Goal: Transaction & Acquisition: Book appointment/travel/reservation

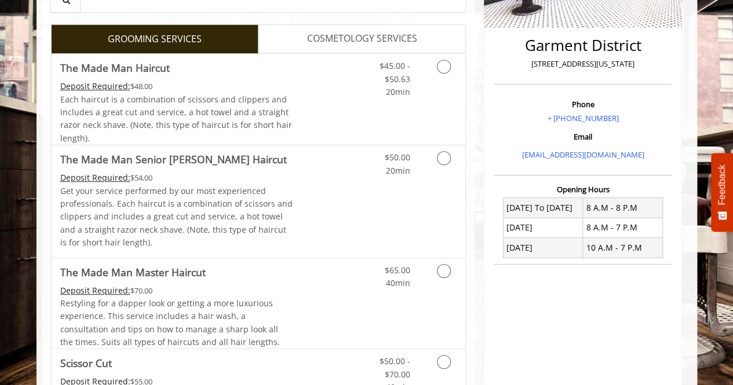
scroll to position [281, 0]
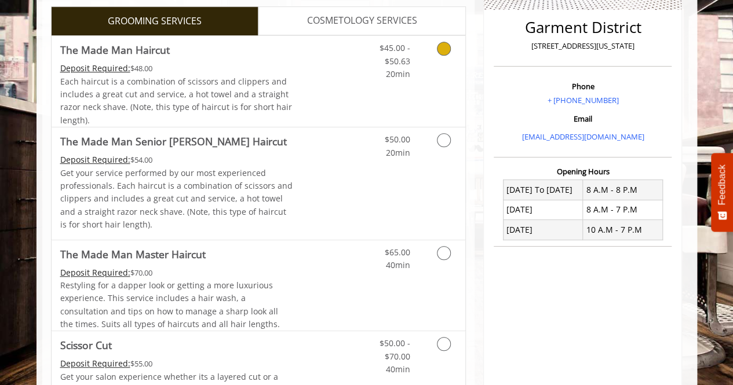
click at [445, 43] on icon "Grooming services" at bounding box center [444, 49] width 14 height 14
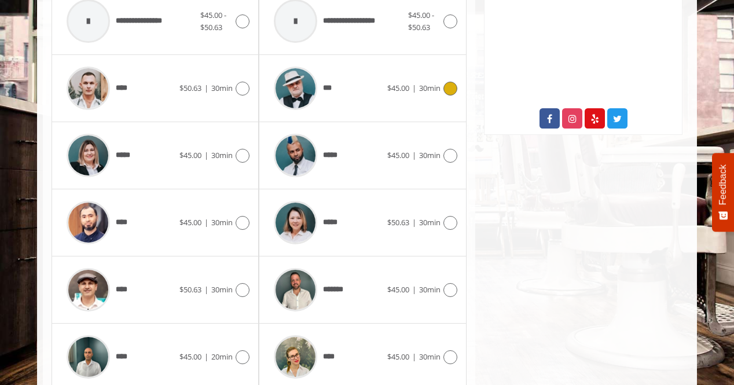
scroll to position [625, 0]
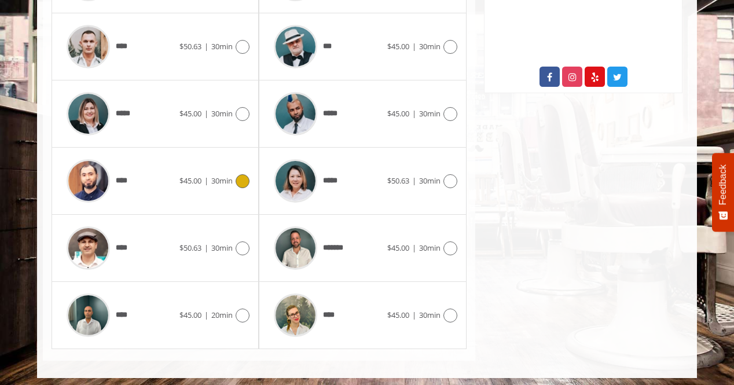
click at [230, 192] on div "**** $45.00 | 30min" at bounding box center [155, 180] width 189 height 55
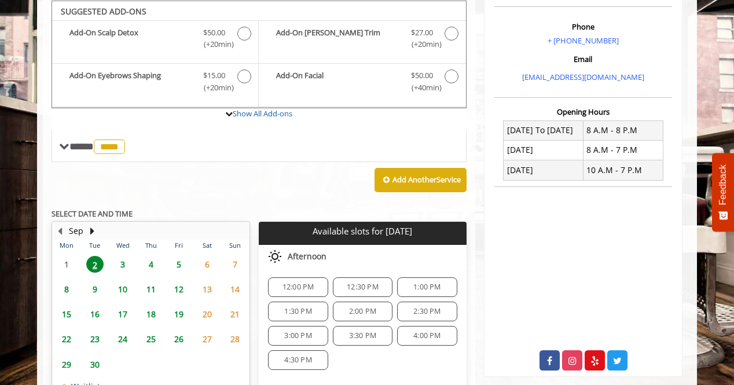
scroll to position [341, 0]
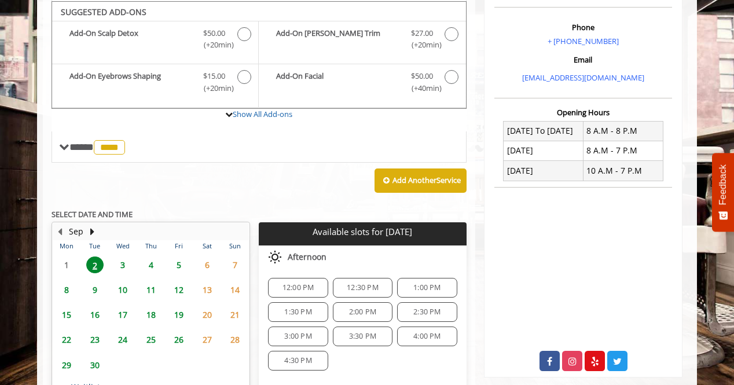
click at [430, 288] on span "1:00 PM" at bounding box center [427, 287] width 27 height 9
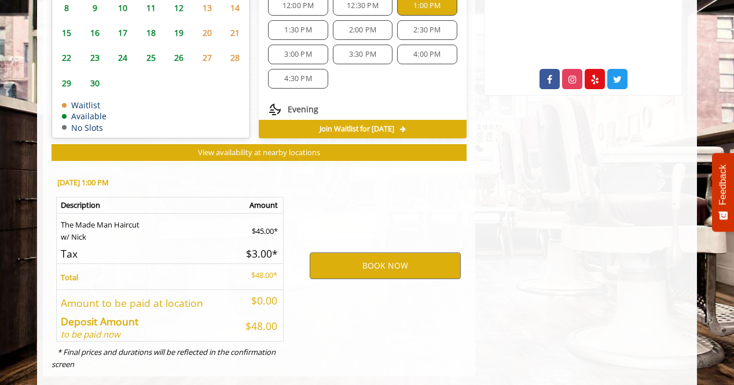
scroll to position [638, 0]
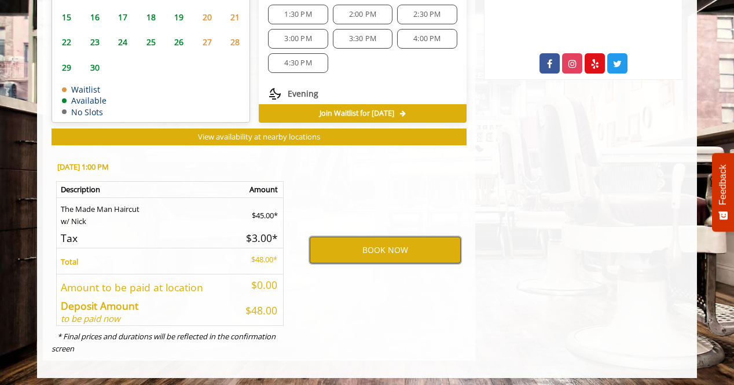
click at [385, 237] on button "BOOK NOW" at bounding box center [385, 250] width 151 height 27
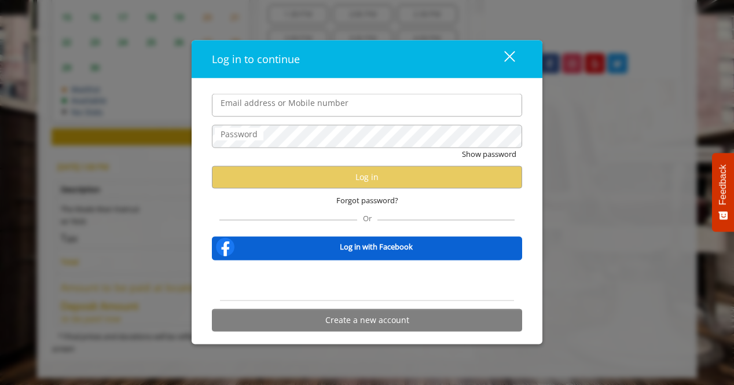
click at [284, 116] on input "Email address or Mobile number" at bounding box center [367, 105] width 310 height 23
type input "**********"
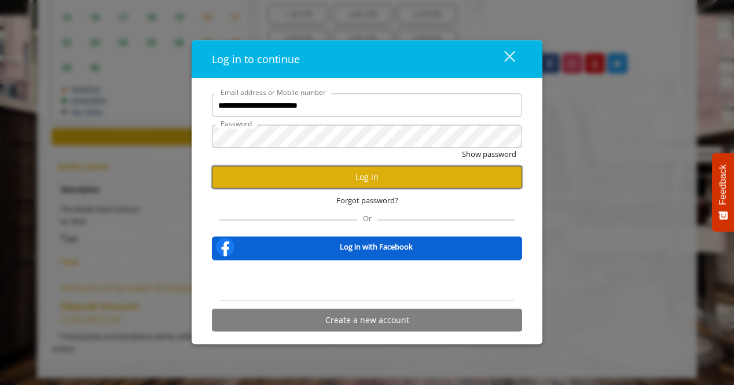
click at [266, 183] on button "Log in" at bounding box center [367, 177] width 310 height 23
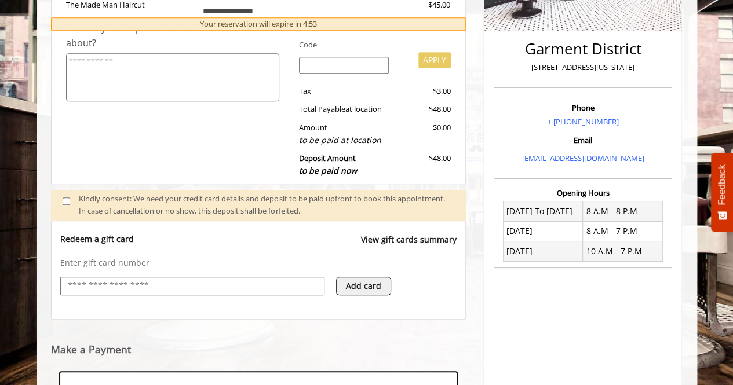
scroll to position [437, 0]
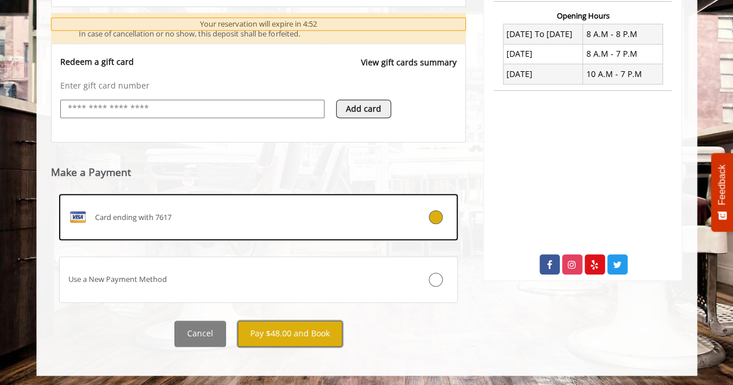
click at [291, 341] on button "Pay $48.00 and Book" at bounding box center [289, 334] width 105 height 26
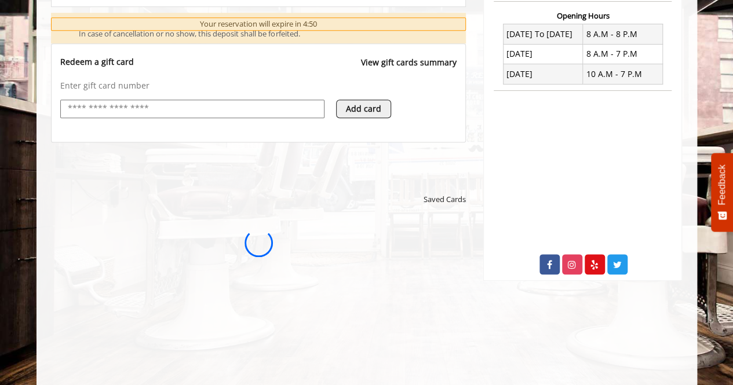
scroll to position [0, 0]
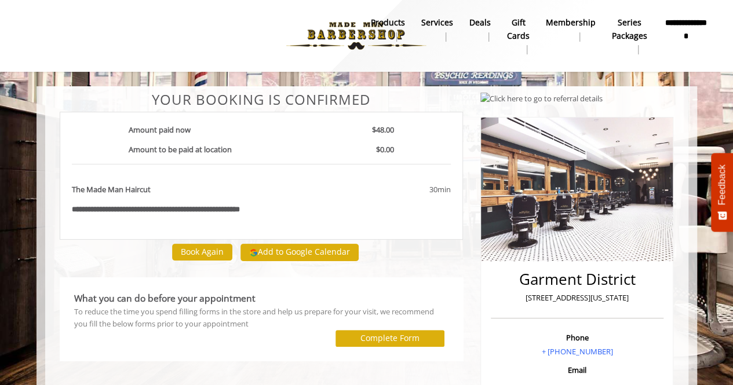
drag, startPoint x: 286, startPoint y: 13, endPoint x: 312, endPoint y: 154, distance: 143.1
click at [312, 154] on div "$0.00" at bounding box center [355, 154] width 94 height 20
